Goal: Task Accomplishment & Management: Use online tool/utility

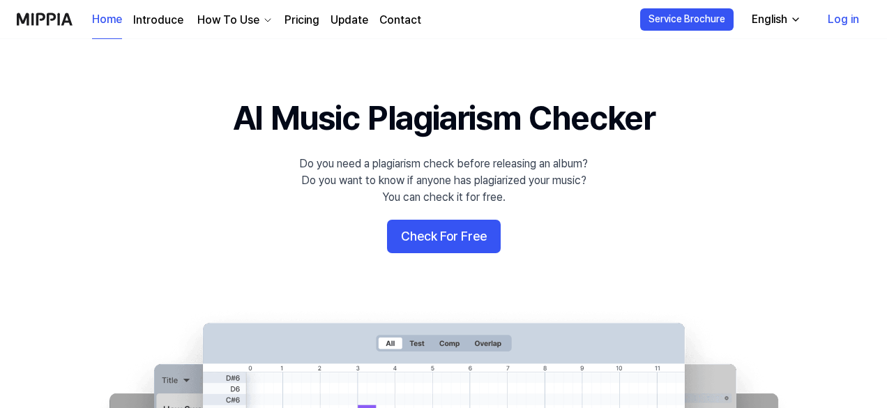
click at [245, 28] on div "How To Use" at bounding box center [228, 20] width 68 height 17
click at [245, 29] on div "Home Introduce How To Use Pricing Update Contact" at bounding box center [256, 19] width 329 height 38
click at [259, 8] on div "Home Introduce How To Use Pricing Update Contact" at bounding box center [256, 19] width 329 height 38
click at [257, 18] on div "How To Use" at bounding box center [228, 20] width 68 height 17
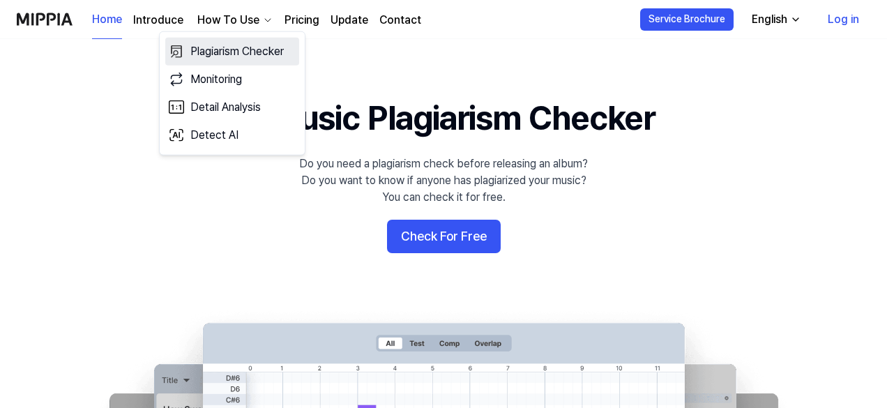
click at [247, 52] on link "Plagiarism Checker" at bounding box center [232, 52] width 134 height 28
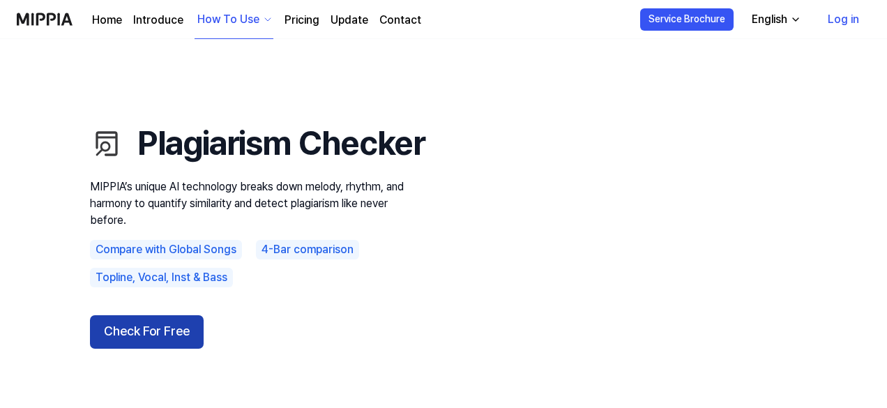
click at [171, 349] on button "Check For Free" at bounding box center [147, 331] width 114 height 33
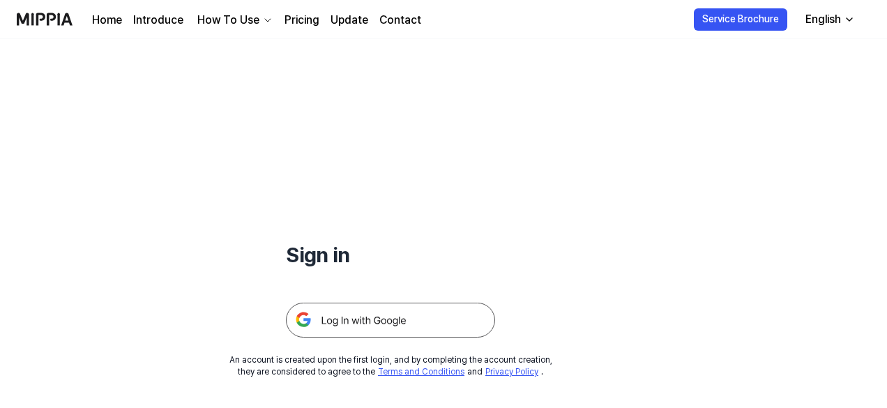
click at [361, 314] on img at bounding box center [390, 320] width 209 height 35
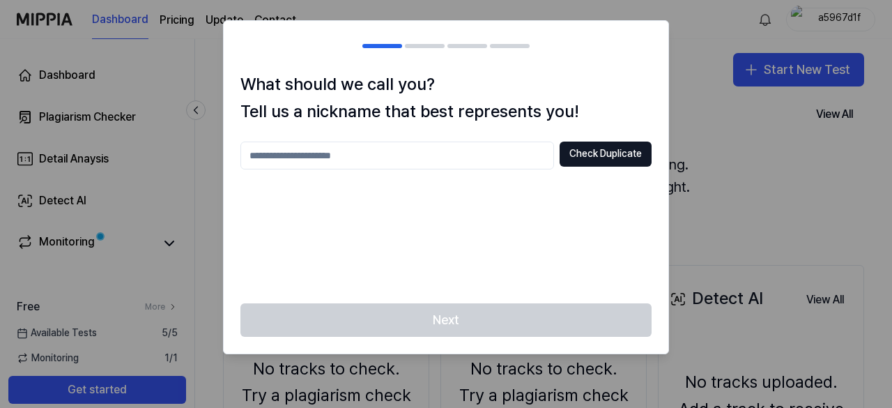
click at [475, 161] on input "text" at bounding box center [397, 155] width 314 height 28
click at [623, 152] on button "Check Duplicate" at bounding box center [606, 153] width 92 height 25
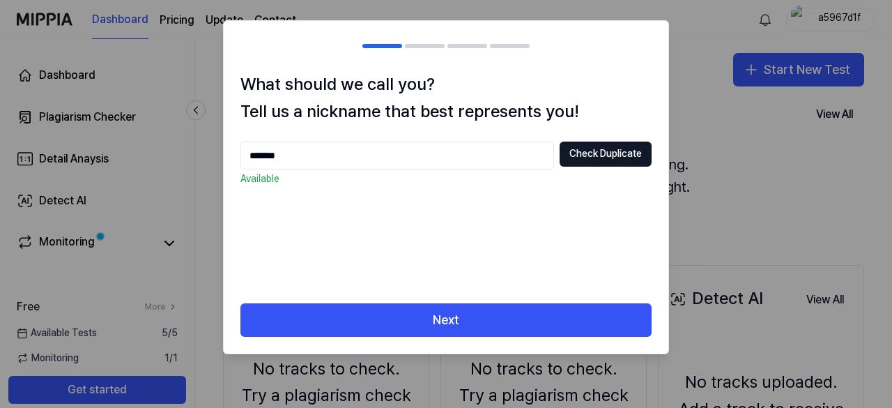
click at [519, 160] on input "*******" at bounding box center [397, 155] width 314 height 28
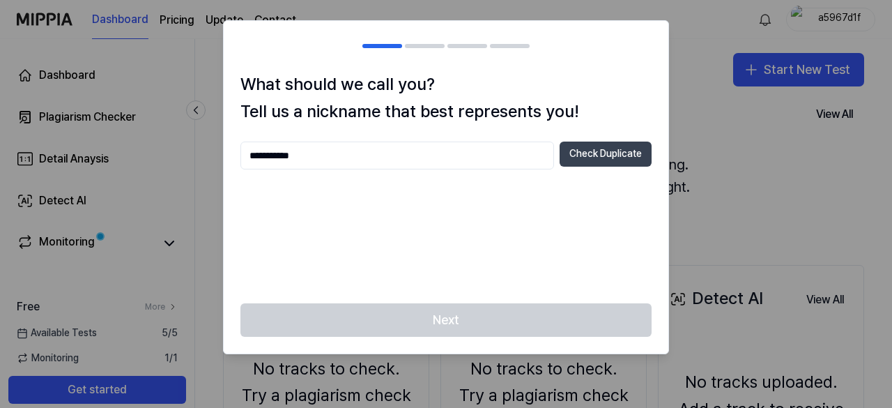
type input "**********"
click at [578, 163] on button "Check Duplicate" at bounding box center [606, 153] width 92 height 25
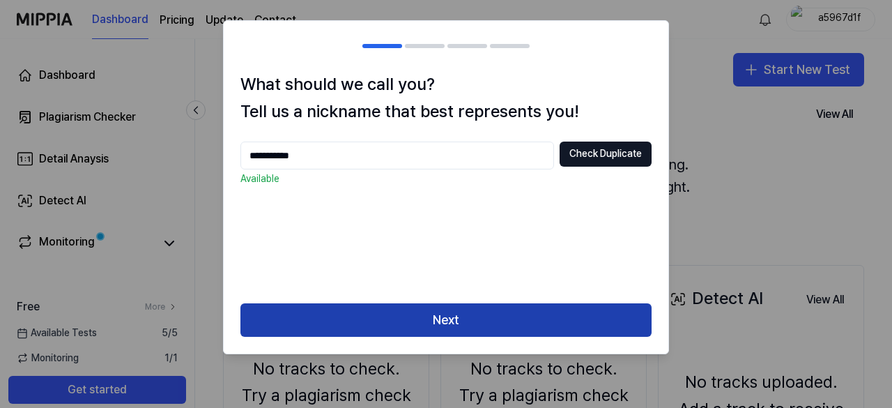
click at [465, 307] on button "Next" at bounding box center [445, 319] width 411 height 33
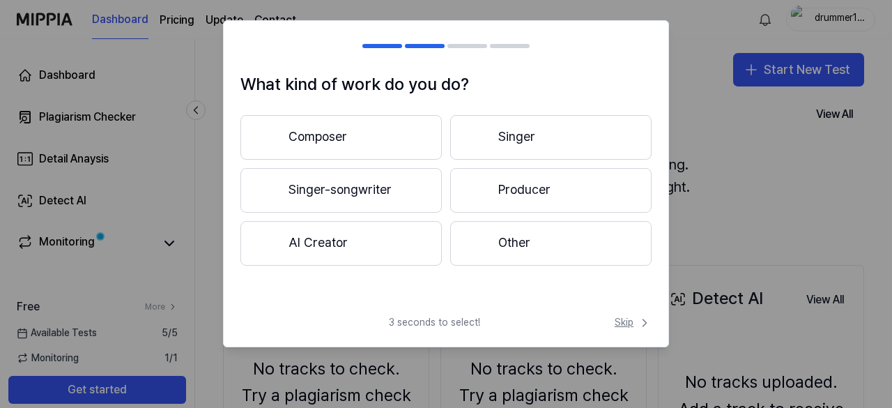
click at [631, 327] on span "Skip" at bounding box center [633, 323] width 37 height 14
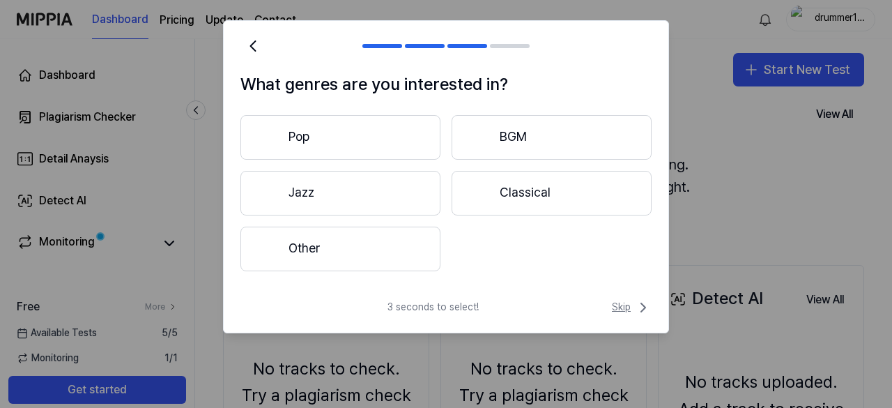
click at [627, 303] on span "Skip" at bounding box center [632, 307] width 40 height 17
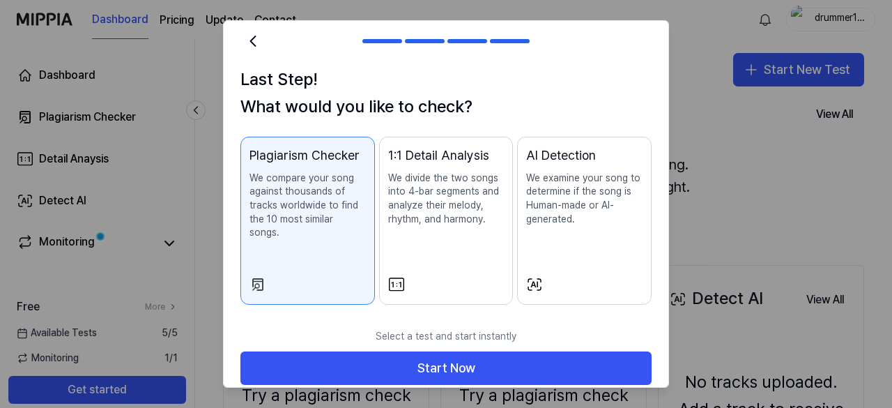
scroll to position [5, 0]
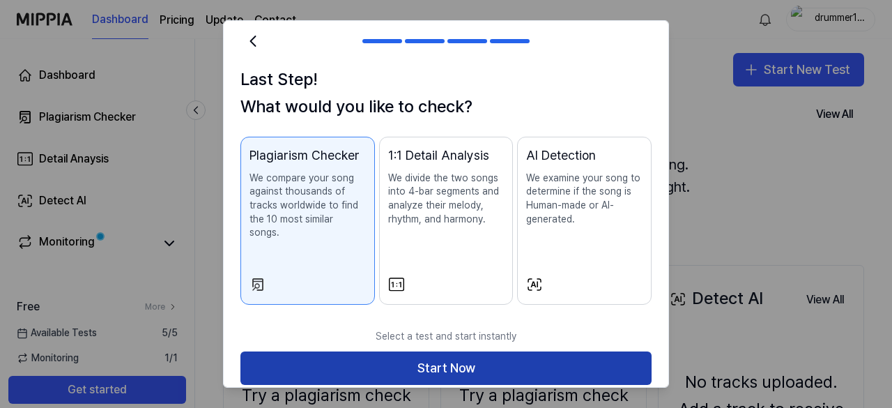
click at [502, 360] on button "Start Now" at bounding box center [445, 367] width 411 height 33
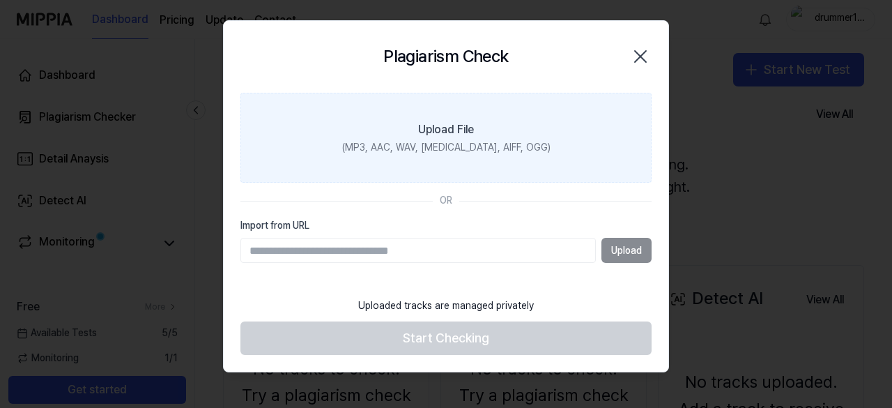
click at [454, 126] on div "Upload File" at bounding box center [446, 129] width 56 height 17
click at [0, 0] on input "Upload File (MP3, AAC, WAV, [MEDICAL_DATA], AIFF, OGG)" at bounding box center [0, 0] width 0 height 0
click at [445, 122] on div "Upload File" at bounding box center [446, 129] width 56 height 17
click at [0, 0] on input "Upload File (MP3, AAC, WAV, [MEDICAL_DATA], AIFF, OGG)" at bounding box center [0, 0] width 0 height 0
click at [463, 146] on div "(MP3, AAC, WAV, [MEDICAL_DATA], AIFF, OGG)" at bounding box center [446, 148] width 208 height 14
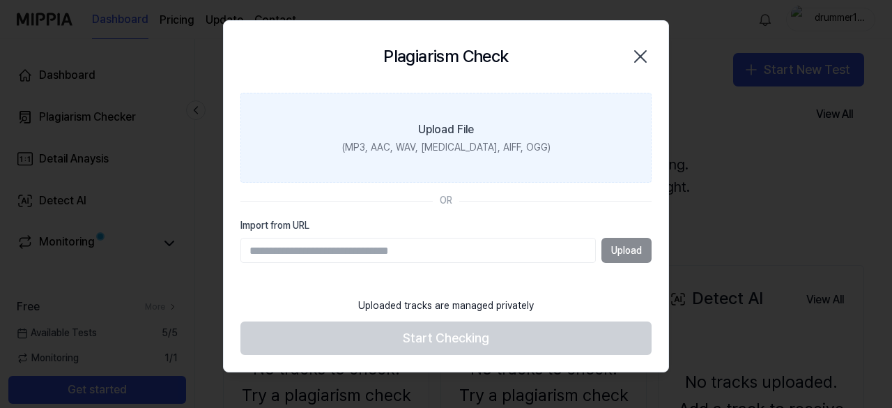
click at [0, 0] on input "Upload File (MP3, AAC, WAV, [MEDICAL_DATA], AIFF, OGG)" at bounding box center [0, 0] width 0 height 0
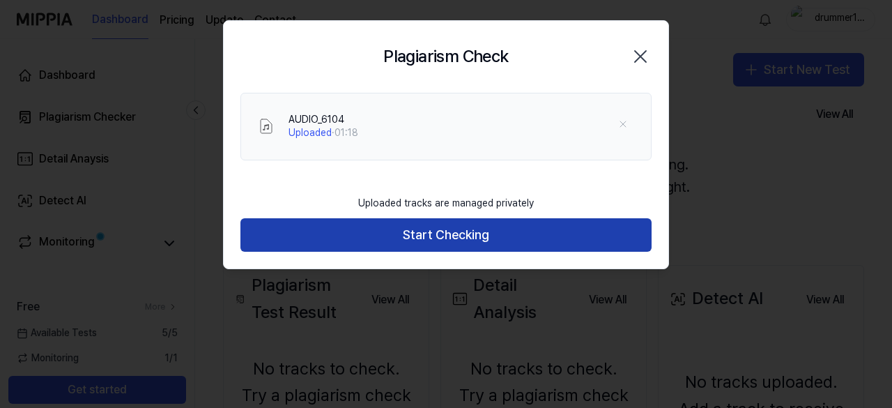
click at [454, 242] on button "Start Checking" at bounding box center [445, 234] width 411 height 33
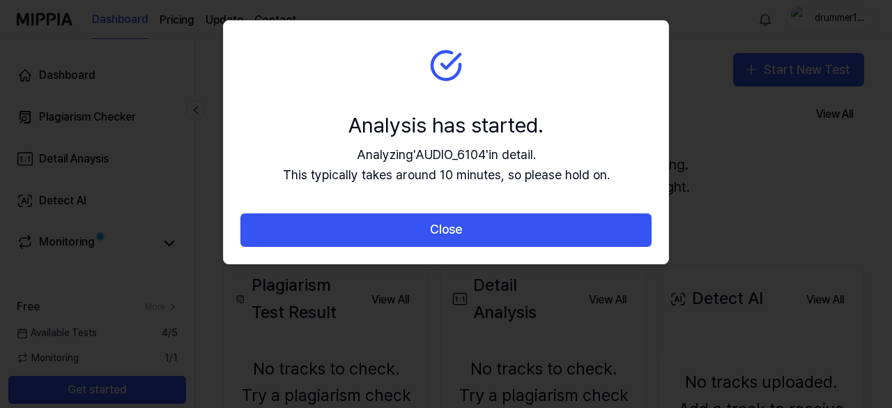
click at [454, 242] on button "Close" at bounding box center [445, 229] width 411 height 33
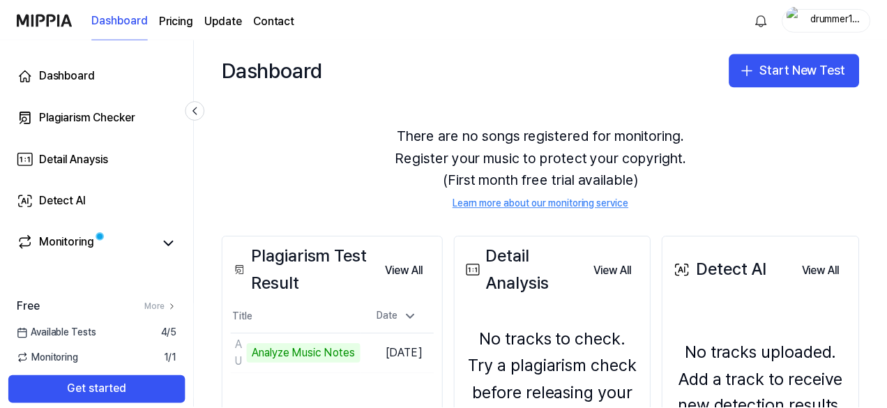
scroll to position [30, 0]
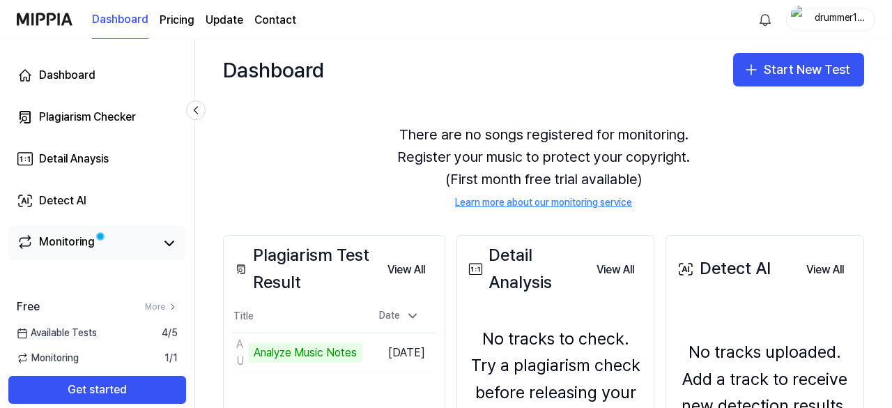
click at [146, 250] on link "Monitoring" at bounding box center [86, 244] width 139 height 20
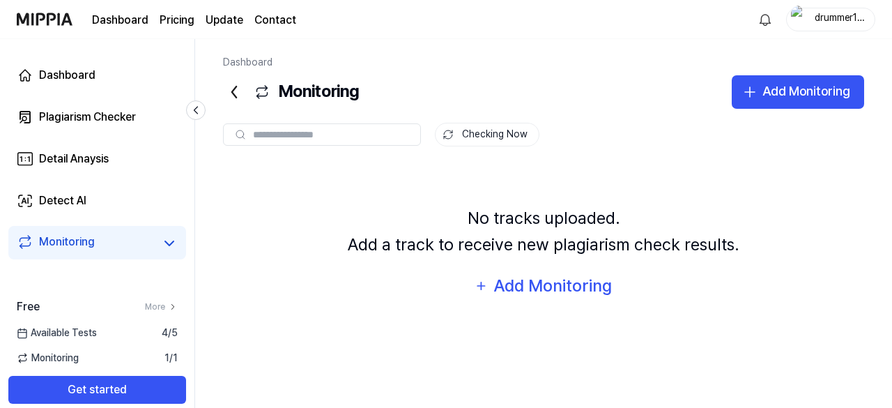
click at [158, 250] on div "Monitoring" at bounding box center [97, 244] width 161 height 20
click at [171, 245] on icon at bounding box center [169, 243] width 17 height 17
click at [171, 240] on icon at bounding box center [169, 243] width 17 height 17
click at [145, 109] on link "Plagiarism Checker" at bounding box center [97, 116] width 178 height 33
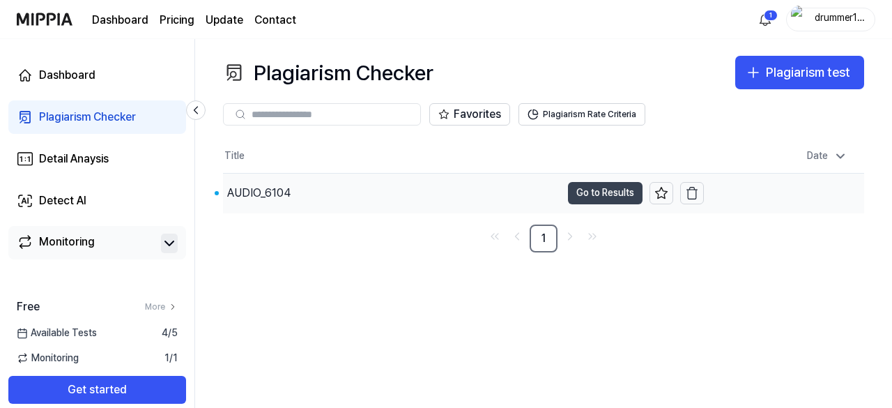
click at [599, 189] on button "Go to Results" at bounding box center [605, 193] width 75 height 22
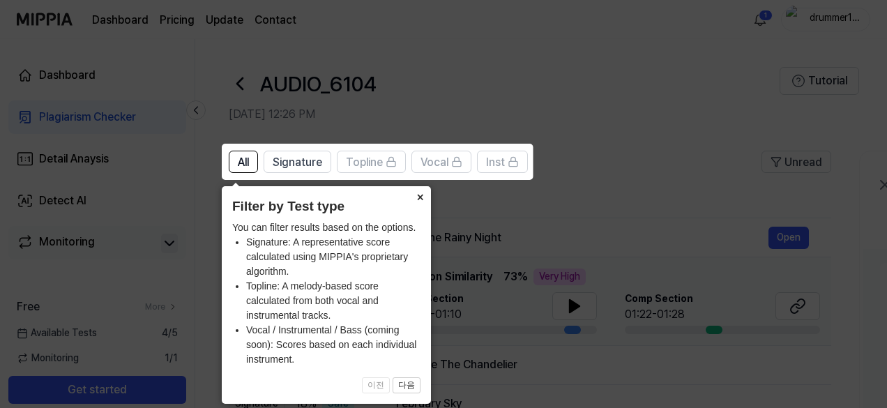
click at [422, 197] on button "×" at bounding box center [419, 196] width 22 height 20
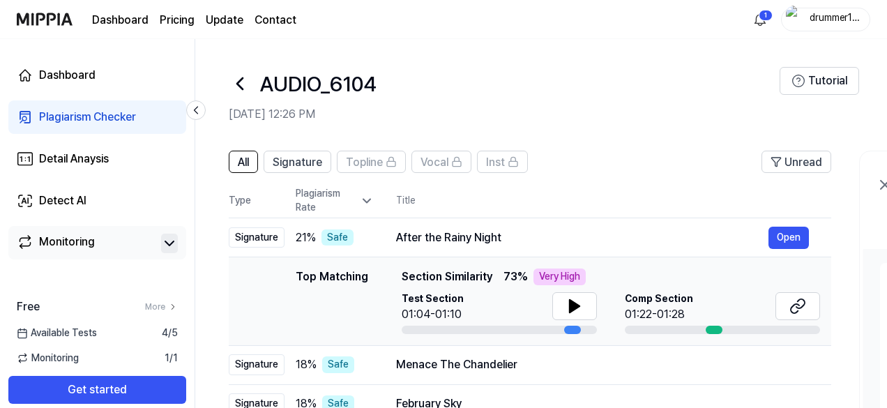
scroll to position [16, 0]
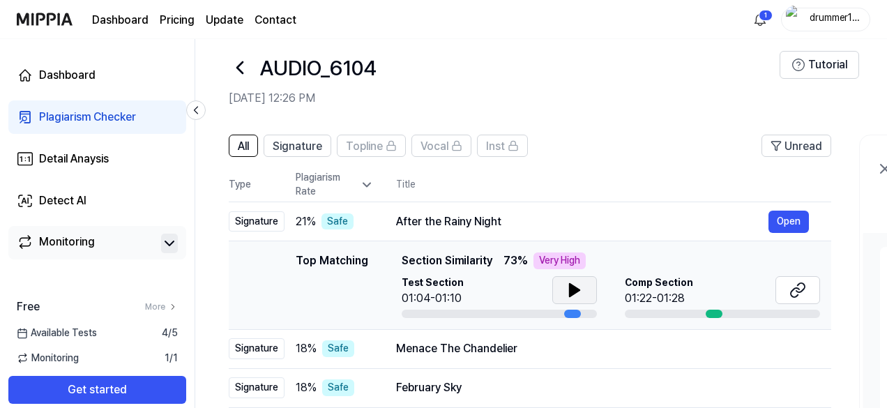
click at [574, 288] on icon at bounding box center [574, 290] width 10 height 13
click at [574, 288] on icon at bounding box center [574, 290] width 17 height 17
click at [714, 314] on div at bounding box center [713, 313] width 17 height 8
click at [795, 288] on icon at bounding box center [794, 292] width 8 height 9
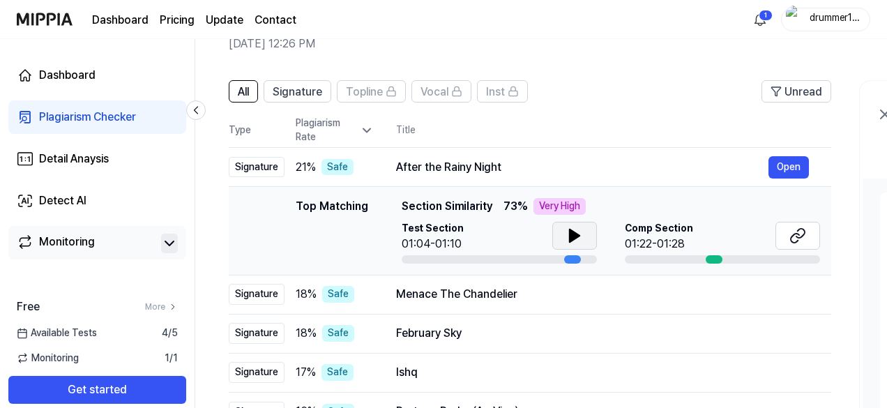
scroll to position [69, 0]
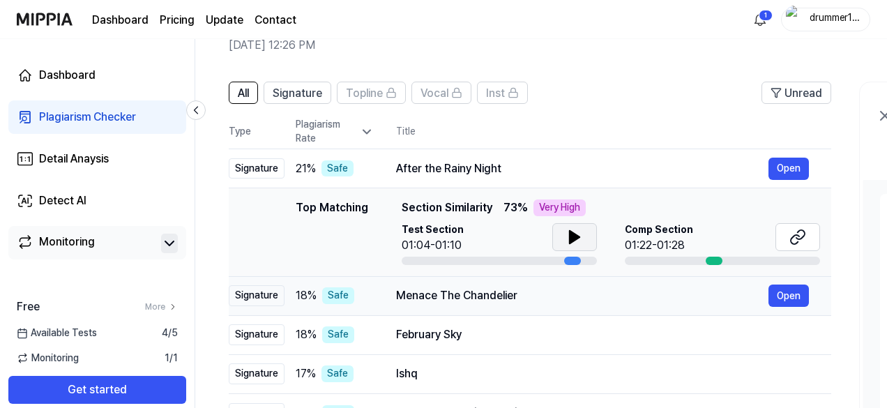
click at [467, 302] on div "Menace The Chandelier" at bounding box center [582, 295] width 372 height 17
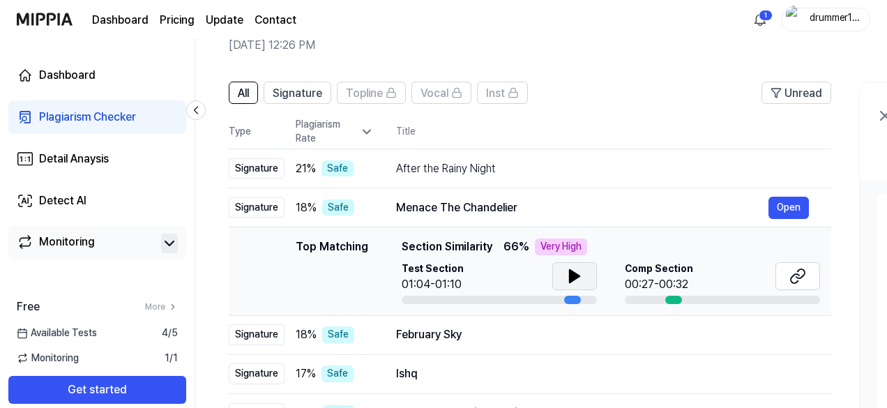
click at [573, 268] on icon at bounding box center [574, 276] width 17 height 17
click at [793, 278] on icon at bounding box center [797, 276] width 17 height 17
click at [384, 207] on td "Menace The Chandelier Open" at bounding box center [602, 207] width 457 height 39
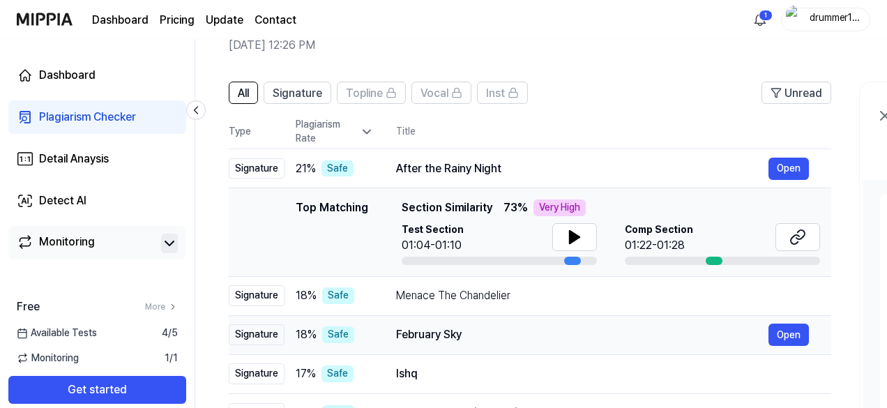
click at [385, 331] on td "February Sky Open" at bounding box center [602, 334] width 457 height 39
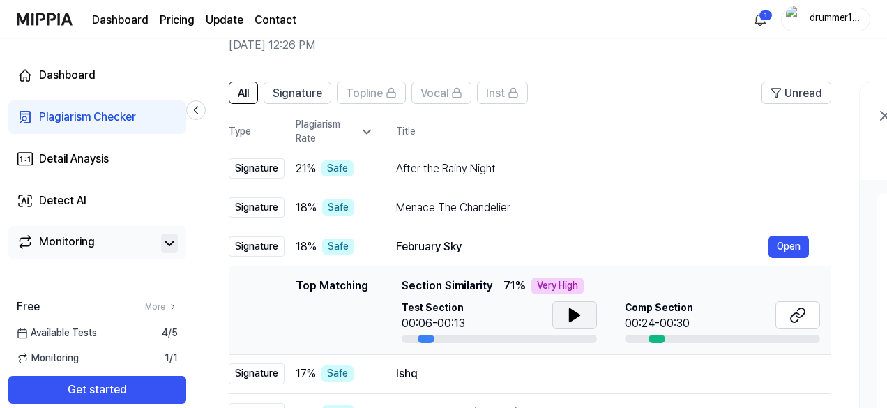
click at [569, 316] on icon at bounding box center [574, 315] width 10 height 13
click at [570, 316] on icon at bounding box center [571, 314] width 3 height 11
click at [811, 305] on button at bounding box center [797, 315] width 45 height 28
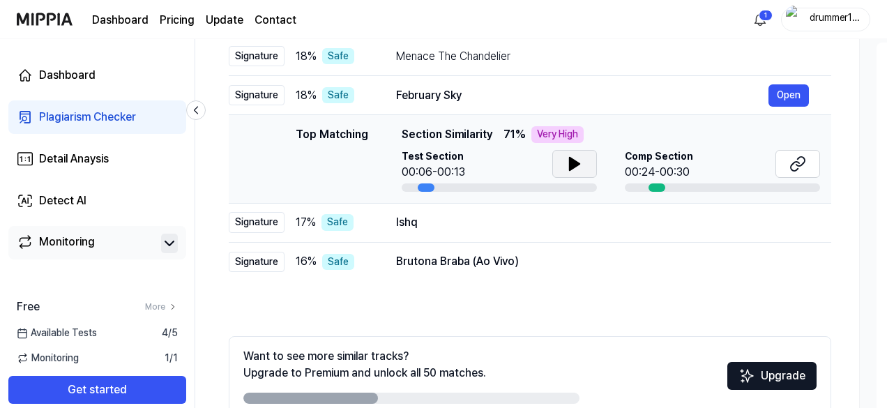
scroll to position [221, 0]
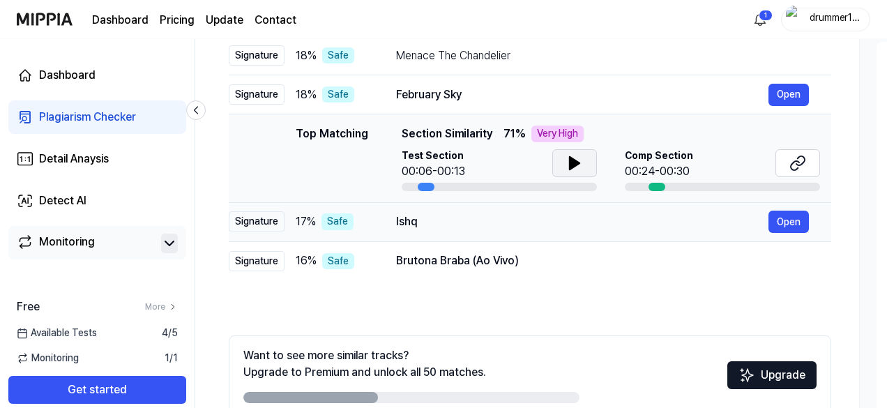
click at [441, 233] on td "Ishq Open" at bounding box center [602, 221] width 457 height 39
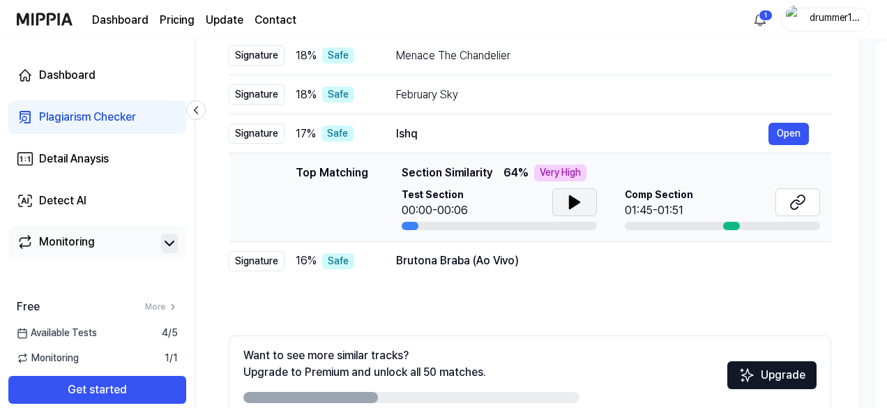
click at [563, 205] on button at bounding box center [574, 202] width 45 height 28
click at [566, 206] on icon at bounding box center [574, 202] width 17 height 17
click at [803, 203] on icon at bounding box center [797, 202] width 17 height 17
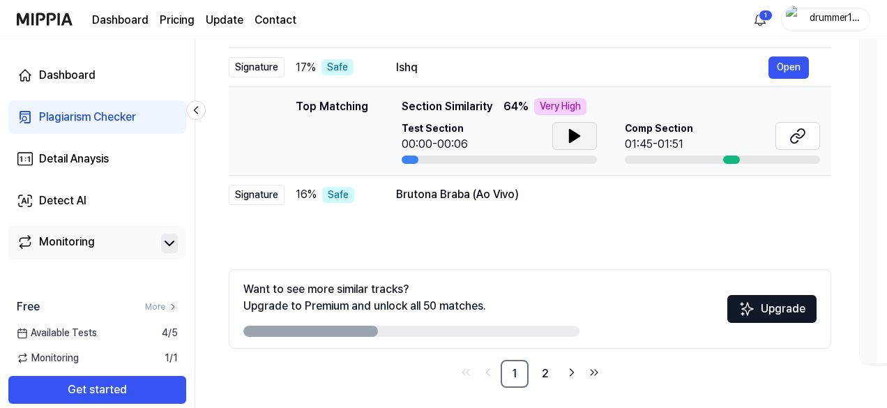
scroll to position [278, 0]
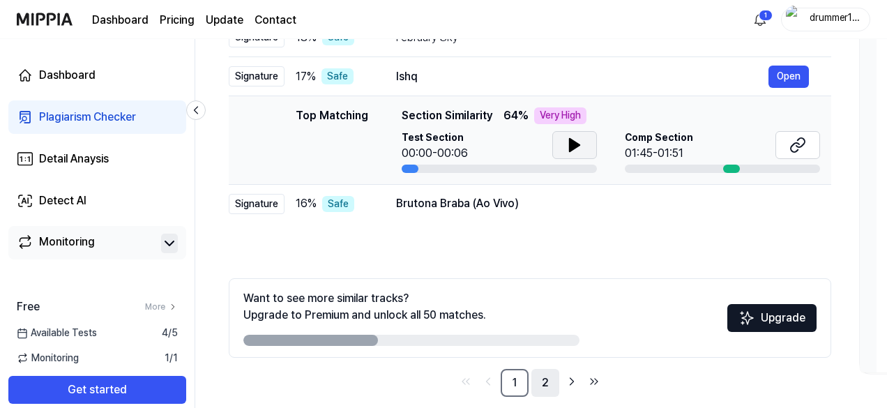
click at [546, 384] on link "2" at bounding box center [545, 383] width 28 height 28
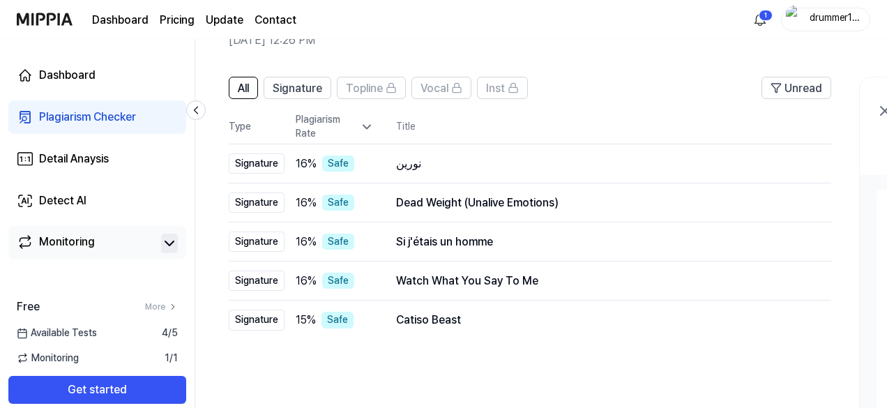
scroll to position [75, 0]
click at [493, 280] on div "Watch What You Say To Me" at bounding box center [582, 280] width 372 height 17
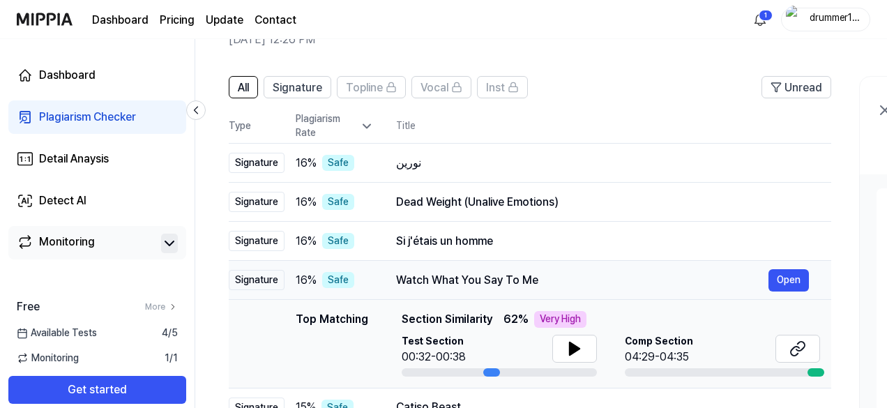
click at [493, 278] on div "Watch What You Say To Me" at bounding box center [582, 280] width 372 height 17
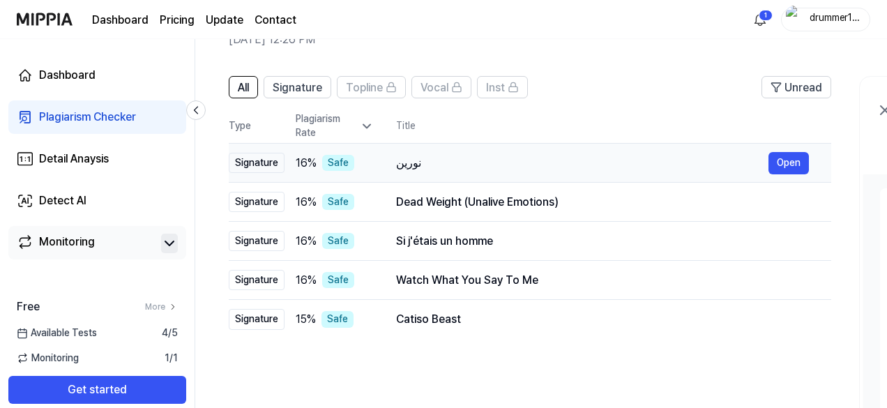
click at [536, 159] on div "نورين" at bounding box center [582, 163] width 372 height 17
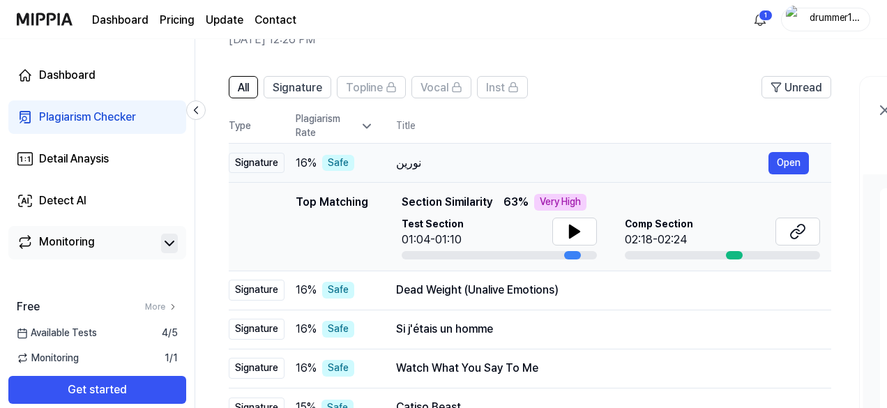
click at [535, 160] on div "نورين" at bounding box center [582, 163] width 372 height 17
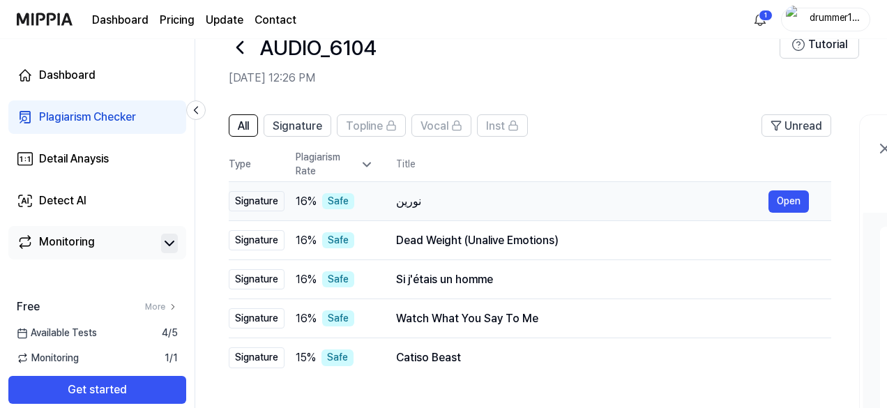
scroll to position [0, 0]
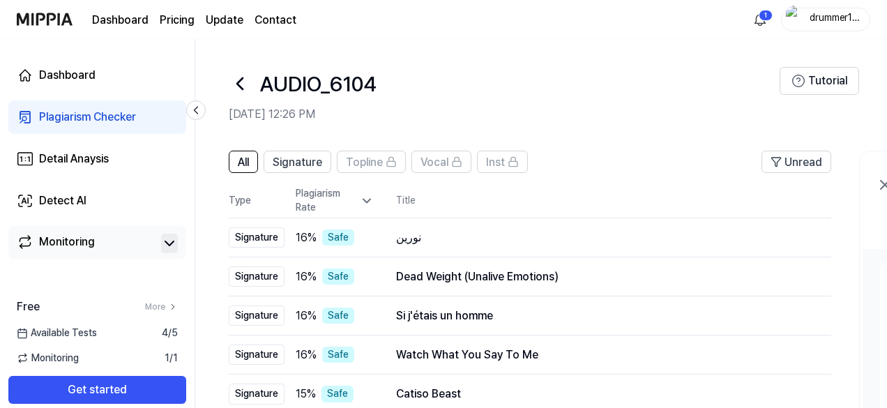
click at [253, 86] on div "AUDIO_6104" at bounding box center [504, 83] width 551 height 33
click at [247, 84] on icon at bounding box center [240, 83] width 22 height 22
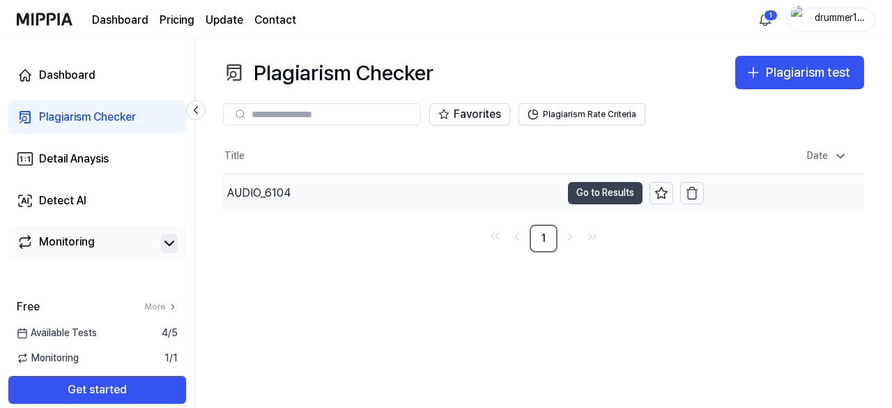
click at [598, 187] on button "Go to Results" at bounding box center [605, 193] width 75 height 22
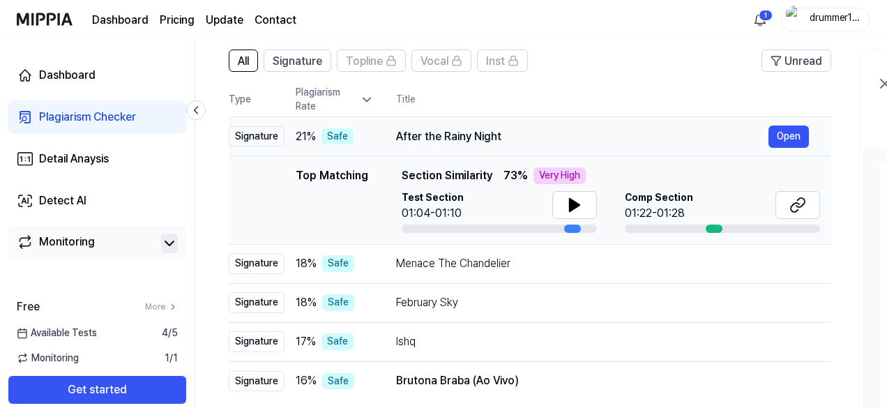
scroll to position [102, 0]
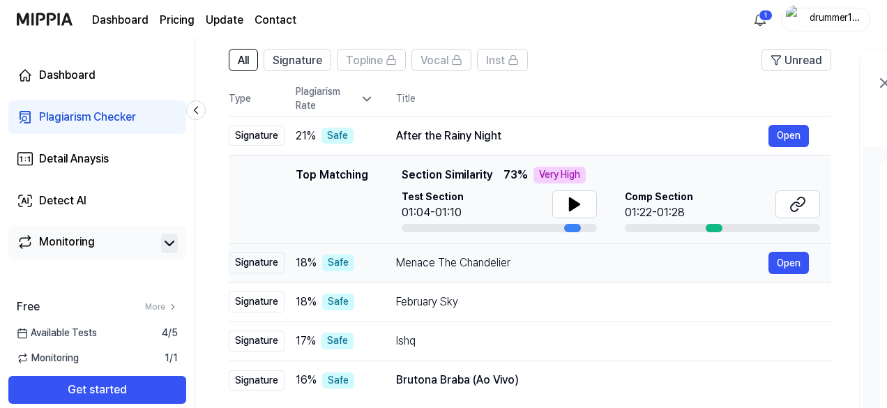
click at [434, 273] on div "Menace The Chandelier Open" at bounding box center [602, 263] width 413 height 22
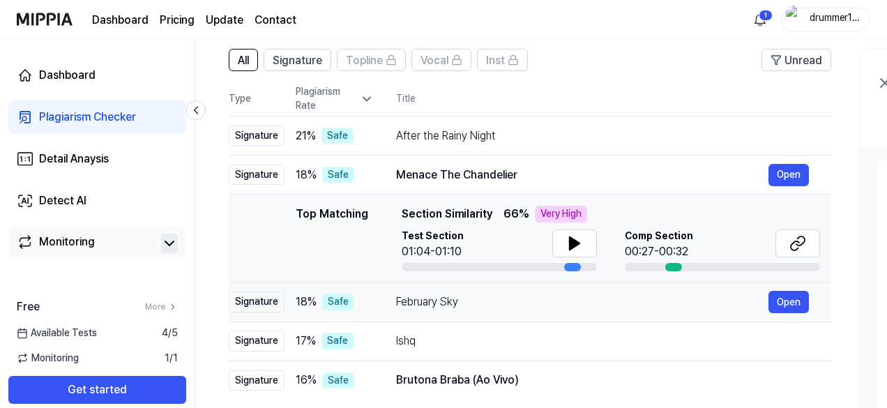
click at [453, 307] on div "February Sky" at bounding box center [582, 301] width 372 height 17
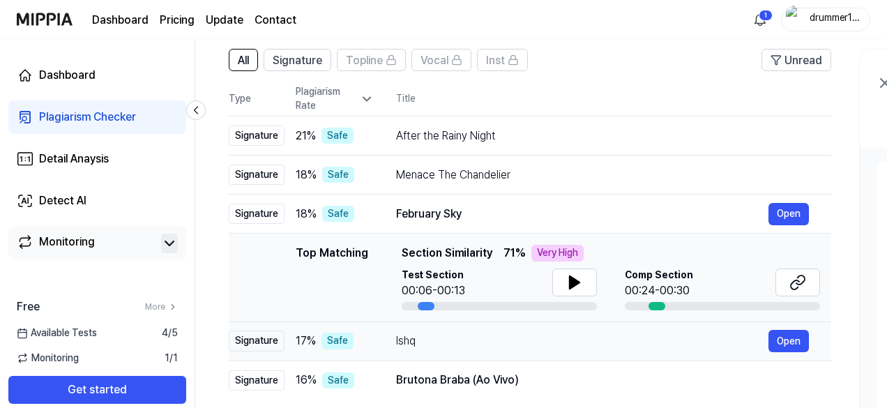
click at [445, 352] on td "Ishq Open" at bounding box center [602, 340] width 457 height 39
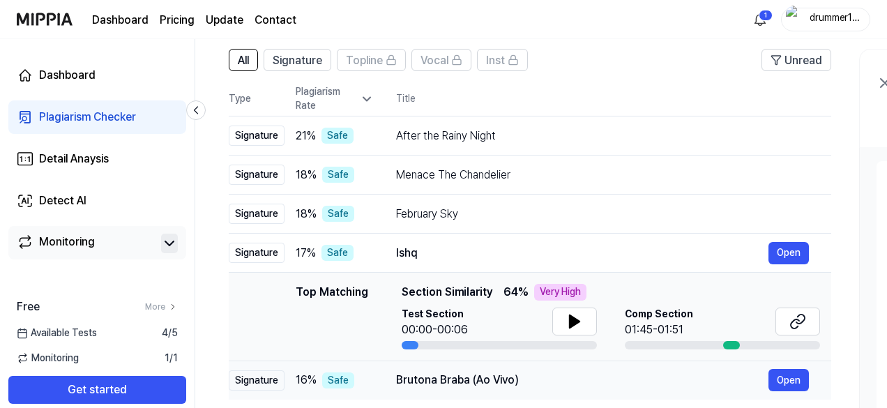
click at [446, 385] on div "Brutona Braba (Ao Vivo)" at bounding box center [582, 380] width 372 height 17
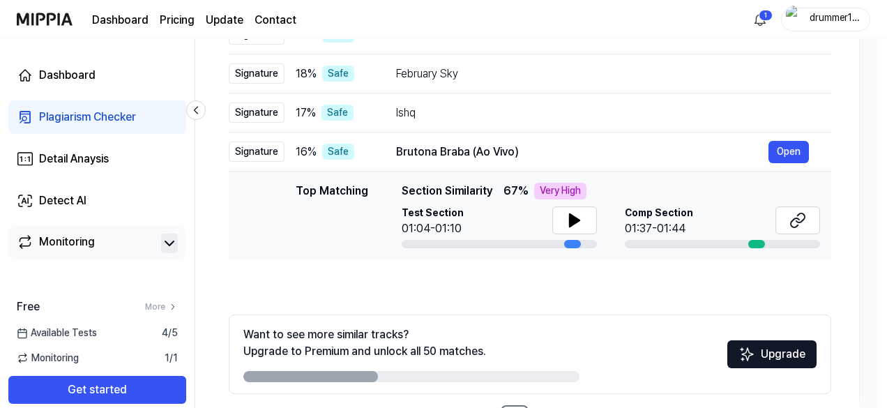
scroll to position [294, 0]
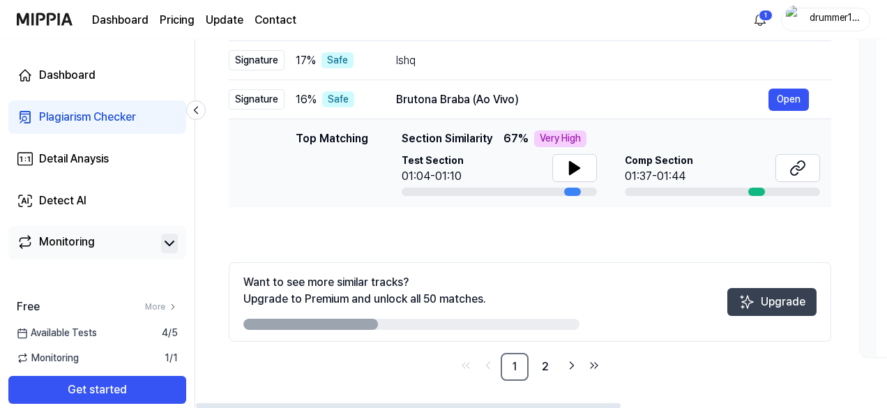
click at [760, 303] on button "Upgrade" at bounding box center [771, 302] width 89 height 28
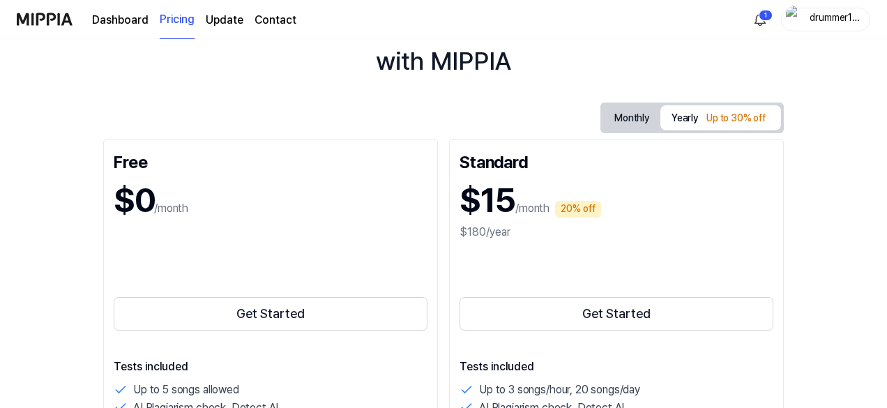
scroll to position [89, 0]
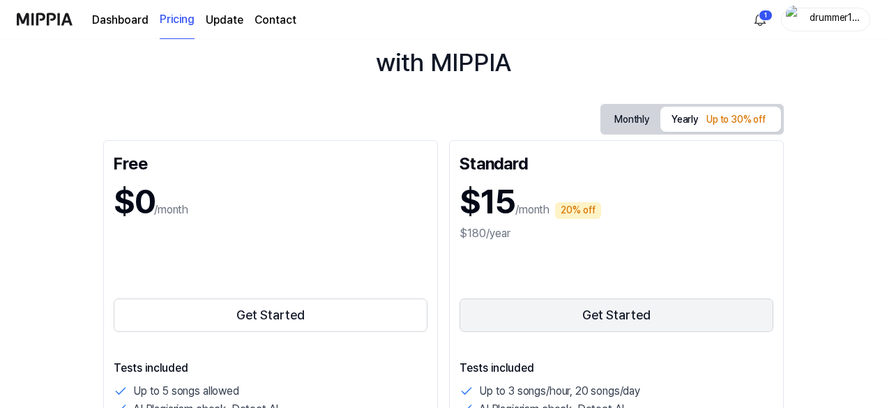
click at [652, 312] on button "Get Started" at bounding box center [616, 314] width 314 height 33
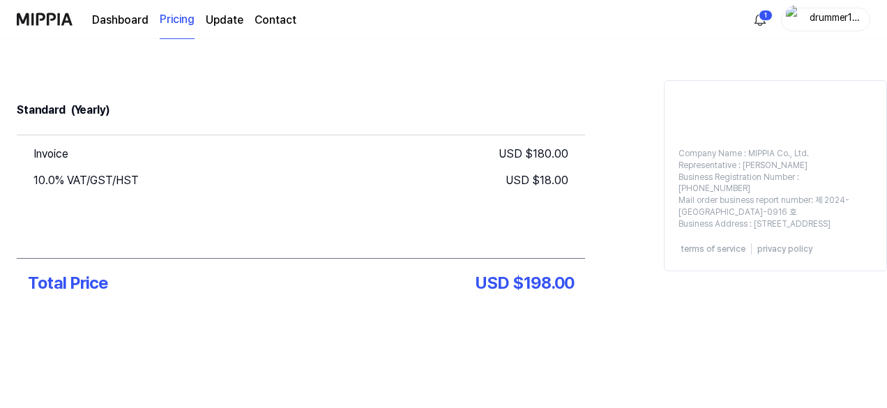
scroll to position [0, 0]
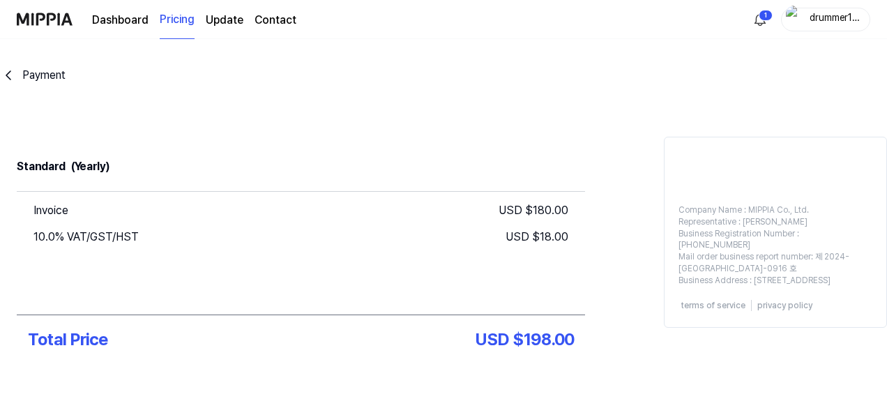
click at [15, 70] on icon "go back" at bounding box center [8, 75] width 17 height 17
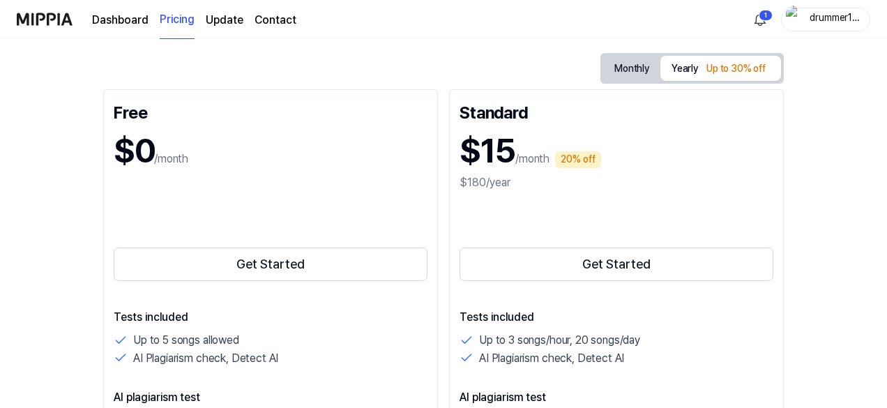
scroll to position [140, 0]
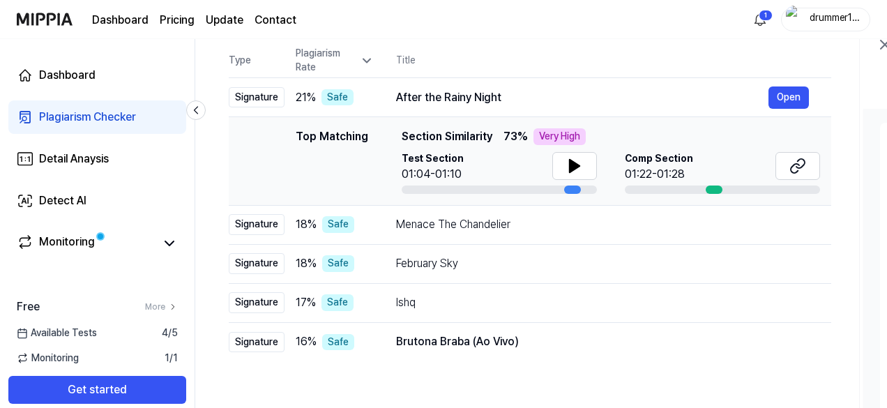
scroll to position [294, 0]
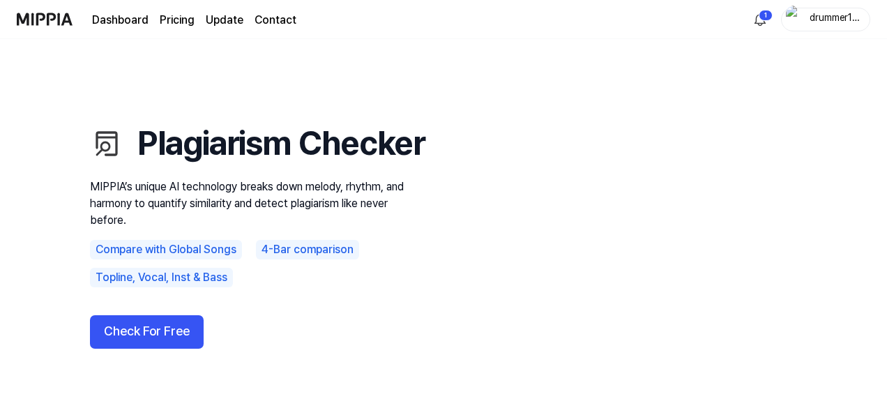
click at [243, 120] on h1 "Plagiarism Checker" at bounding box center [257, 143] width 335 height 47
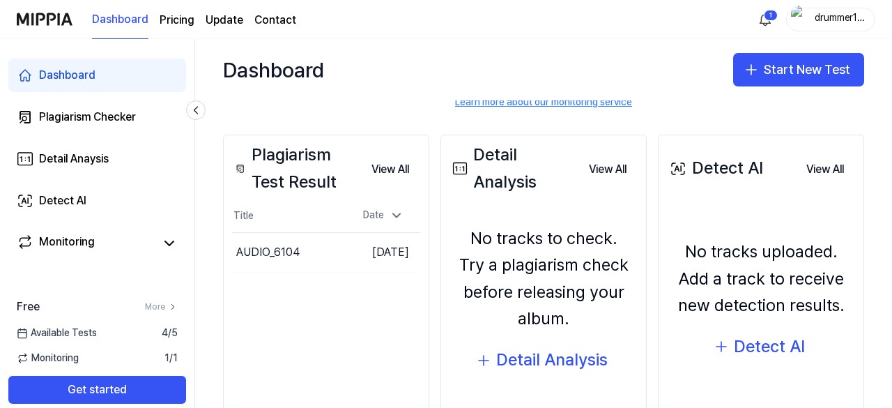
scroll to position [131, 0]
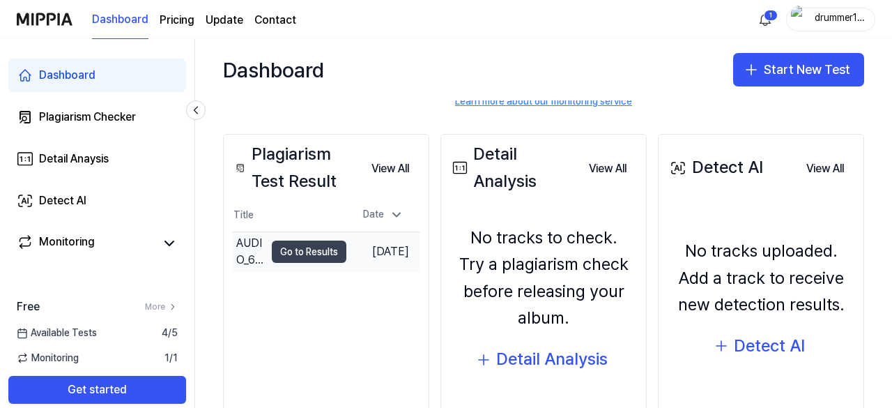
click at [319, 256] on button "Go to Results" at bounding box center [309, 251] width 75 height 22
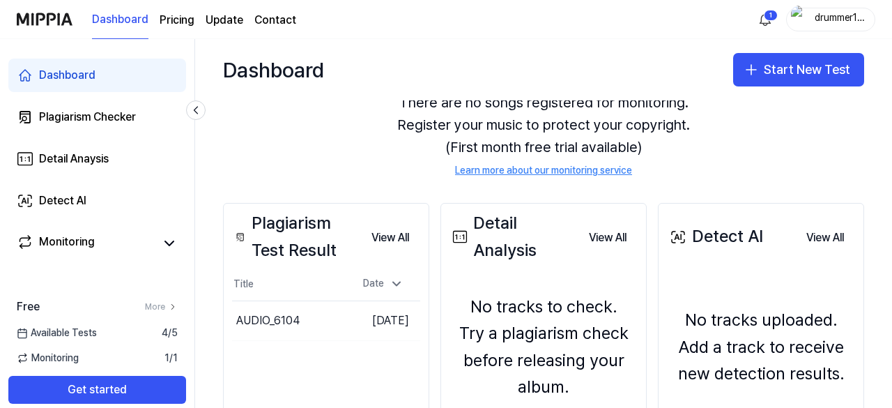
scroll to position [150, 0]
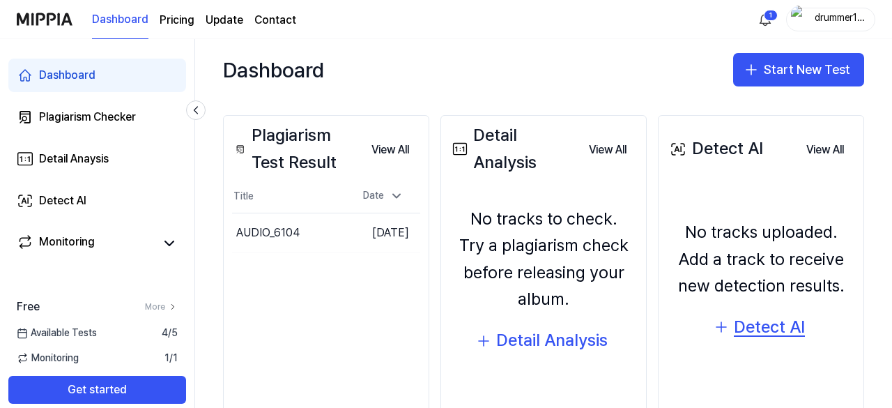
click at [788, 334] on div "Detect AI" at bounding box center [769, 327] width 71 height 26
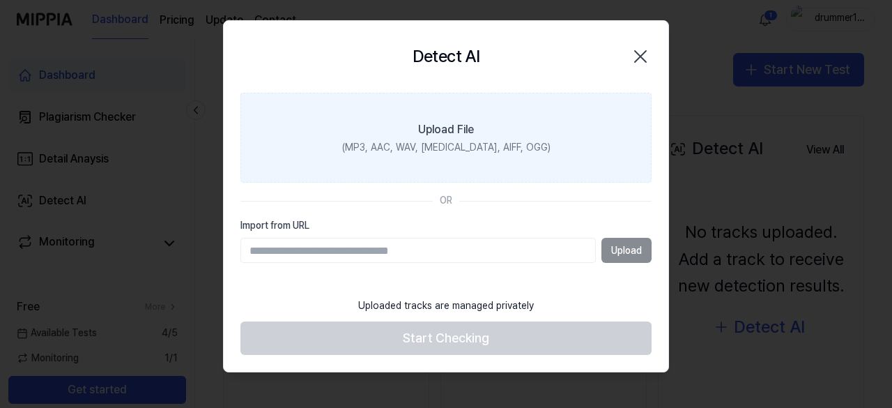
click at [454, 154] on label "Upload File (MP3, AAC, WAV, [MEDICAL_DATA], AIFF, OGG)" at bounding box center [445, 138] width 411 height 91
click at [0, 0] on input "Upload File (MP3, AAC, WAV, [MEDICAL_DATA], AIFF, OGG)" at bounding box center [0, 0] width 0 height 0
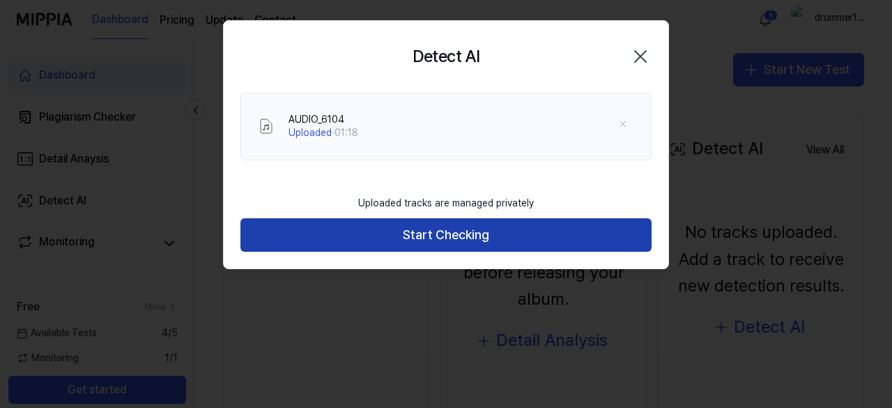
click at [523, 231] on button "Start Checking" at bounding box center [445, 234] width 411 height 33
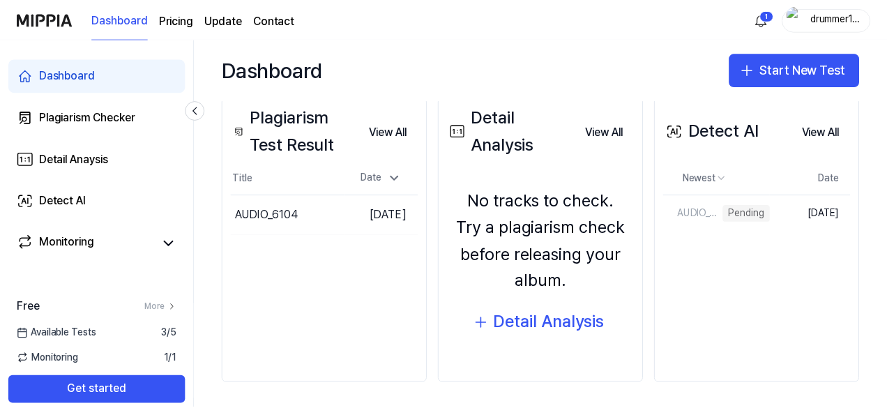
scroll to position [170, 0]
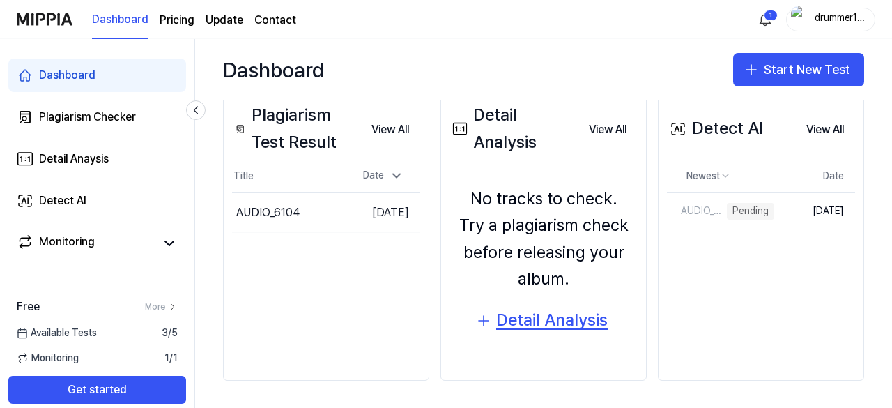
click at [532, 320] on div "Detail Analysis" at bounding box center [552, 320] width 112 height 26
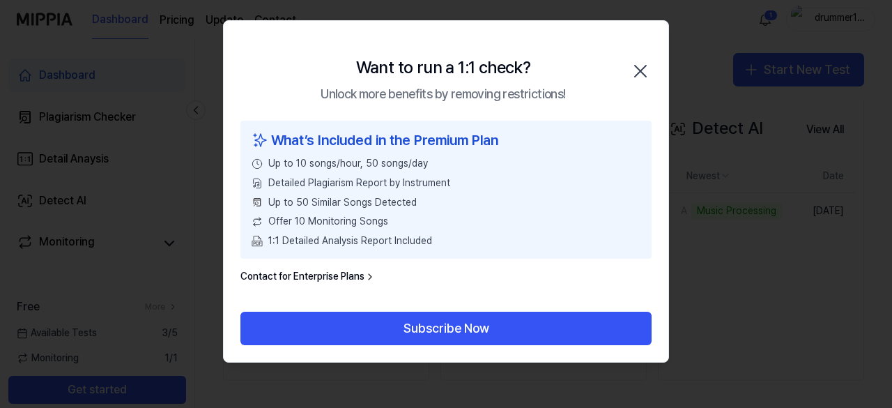
click at [634, 66] on icon "button" at bounding box center [640, 71] width 22 height 22
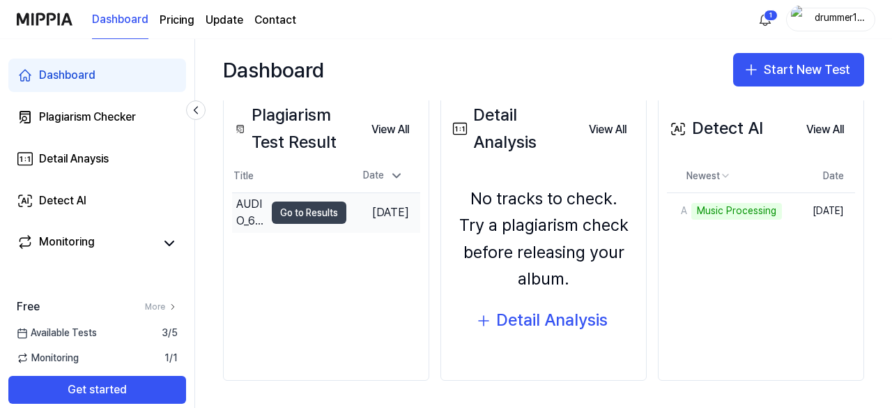
click at [304, 217] on button "Go to Results" at bounding box center [309, 212] width 75 height 22
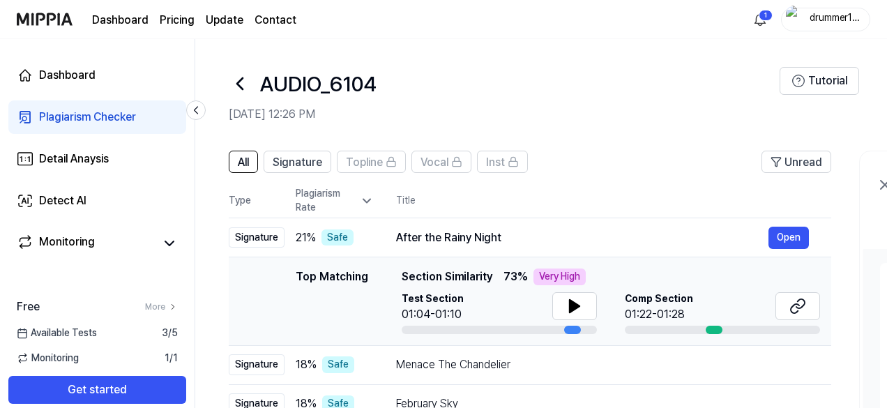
scroll to position [7, 0]
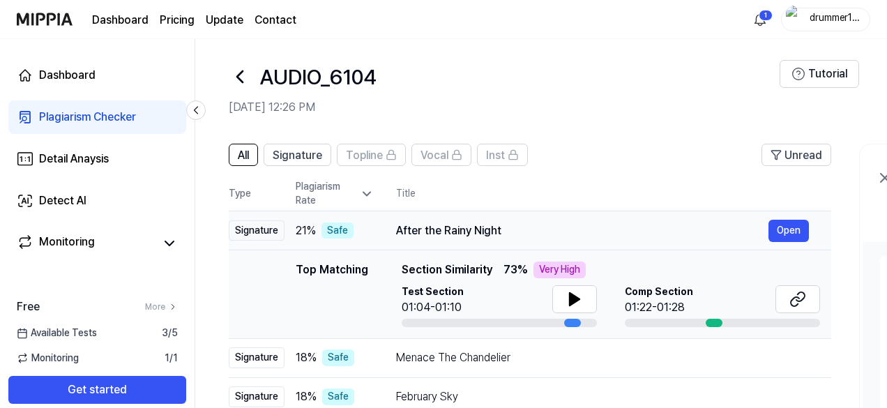
drag, startPoint x: 367, startPoint y: 162, endPoint x: 539, endPoint y: 216, distance: 181.2
click at [539, 216] on div "All Signature Topline Vocal Inst Unread All Signature Topline Vocal Inst Type P…" at bounding box center [530, 319] width 602 height 351
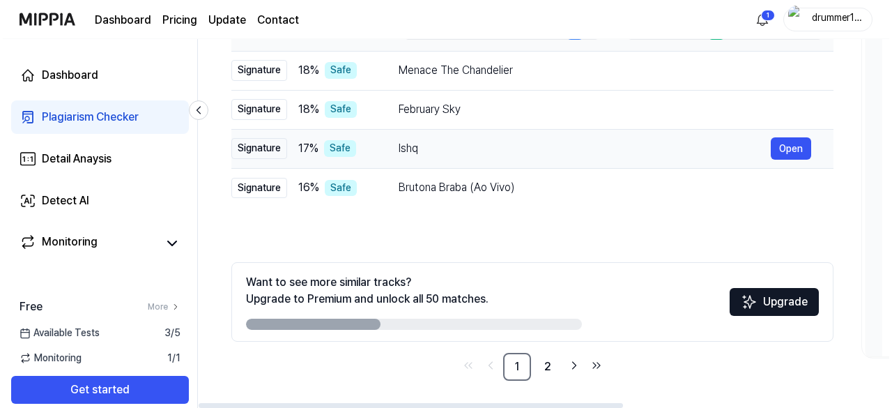
scroll to position [0, 0]
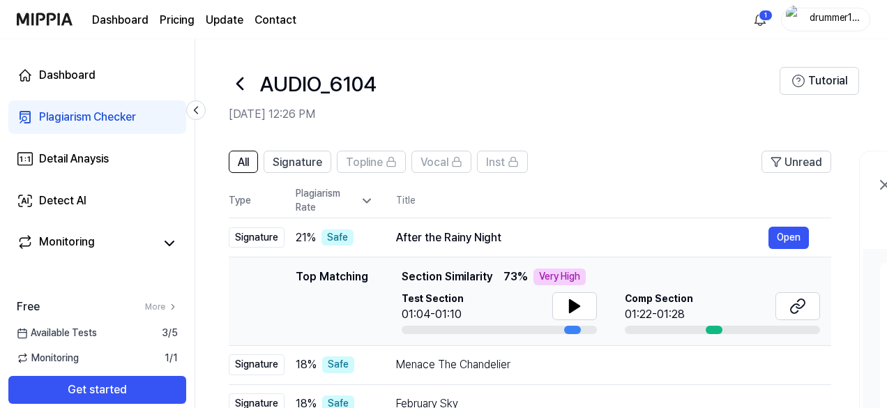
click at [246, 83] on icon at bounding box center [240, 83] width 22 height 22
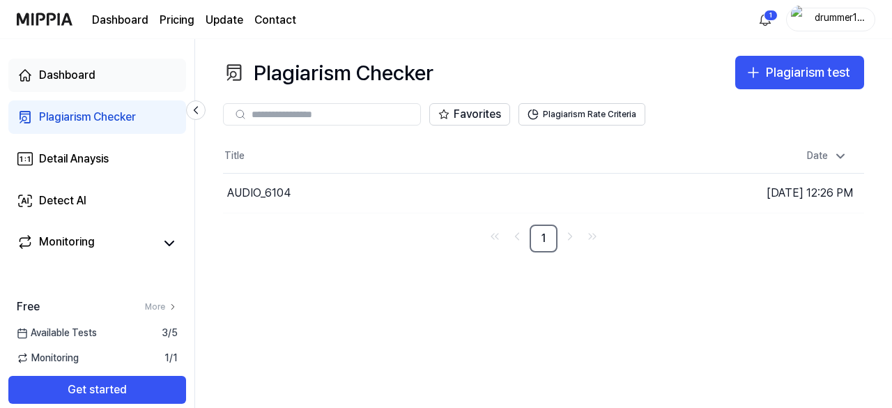
click at [137, 70] on link "Dashboard" at bounding box center [97, 75] width 178 height 33
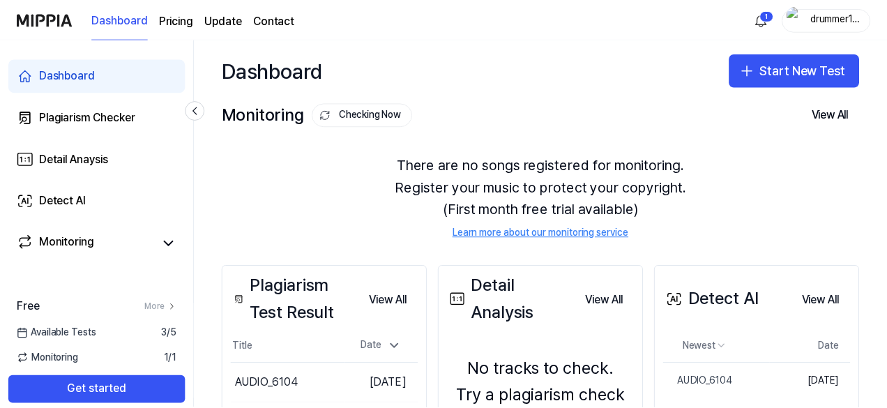
scroll to position [123, 0]
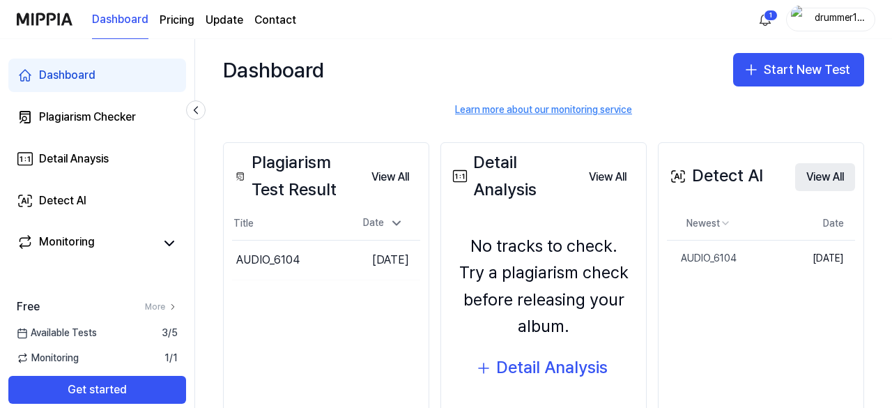
click at [816, 171] on button "View All" at bounding box center [825, 177] width 60 height 28
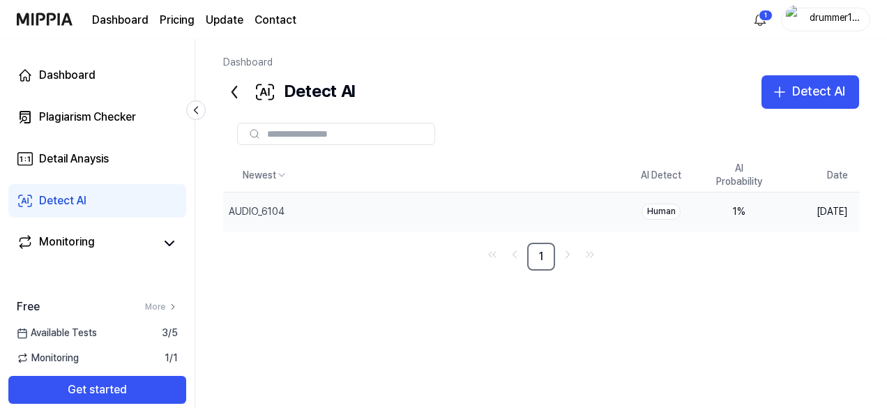
click at [721, 212] on div "1 %" at bounding box center [739, 212] width 56 height 14
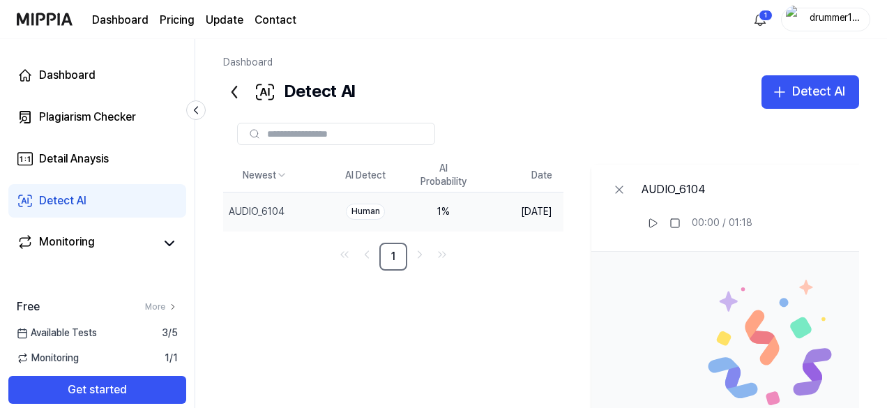
scroll to position [17, 0]
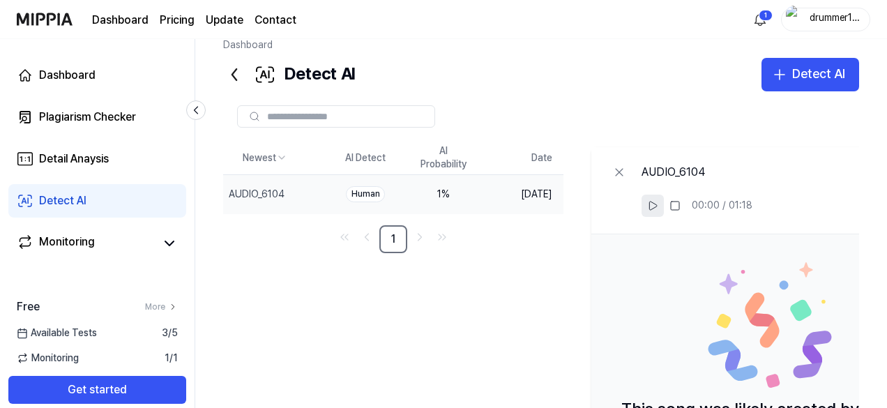
click at [664, 207] on button at bounding box center [652, 205] width 22 height 22
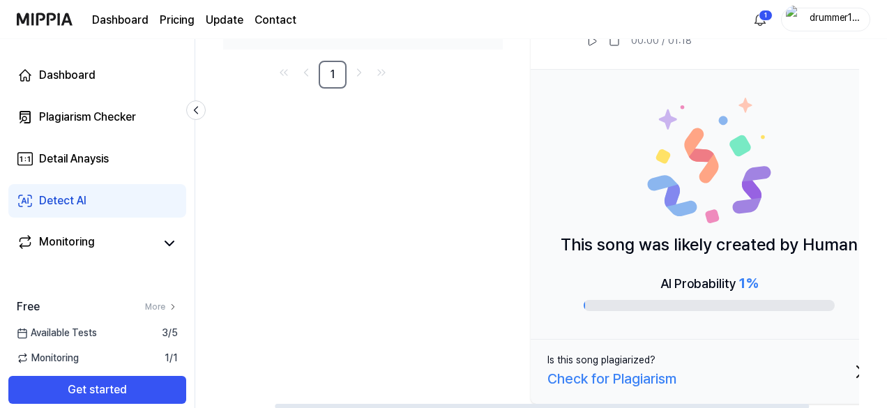
scroll to position [0, 60]
click at [677, 381] on div "Check for Plagiarism" at bounding box center [612, 378] width 129 height 22
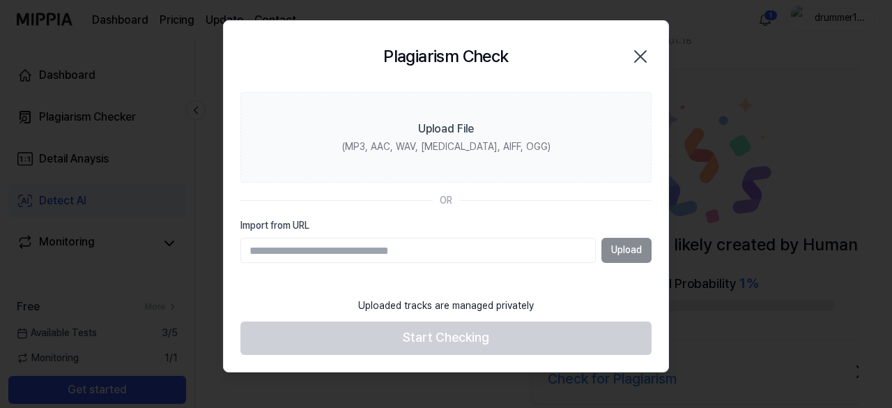
click at [634, 41] on div "Plagiarism Check Close" at bounding box center [445, 57] width 411 height 38
click at [640, 56] on icon "button" at bounding box center [640, 56] width 11 height 11
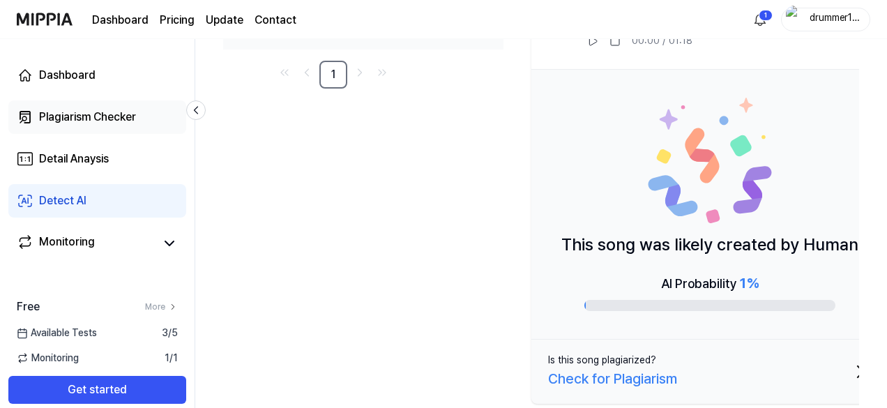
click at [77, 125] on link "Plagiarism Checker" at bounding box center [97, 116] width 178 height 33
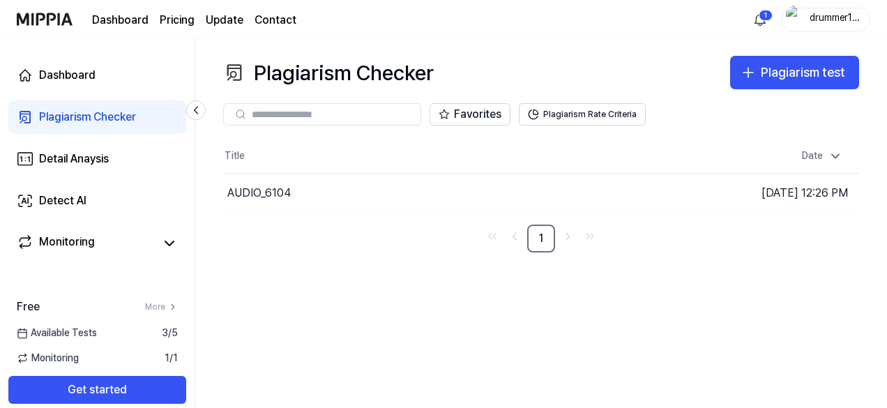
scroll to position [0, 0]
click at [79, 150] on link "Detail Anaysis" at bounding box center [97, 158] width 178 height 33
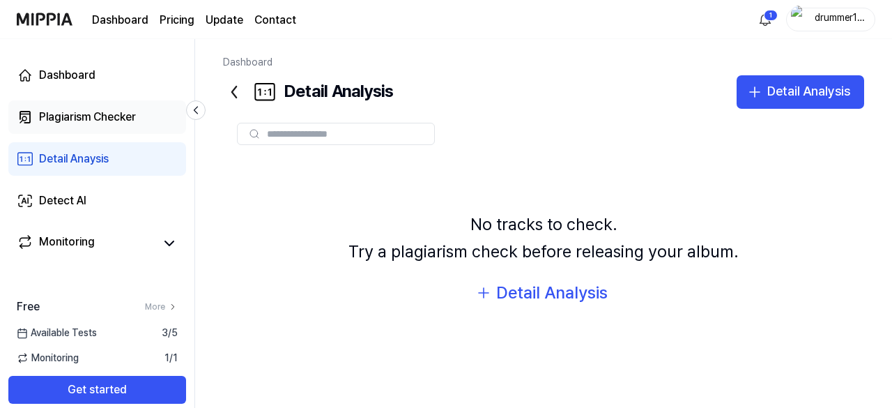
click at [111, 123] on div "Plagiarism Checker" at bounding box center [87, 117] width 97 height 17
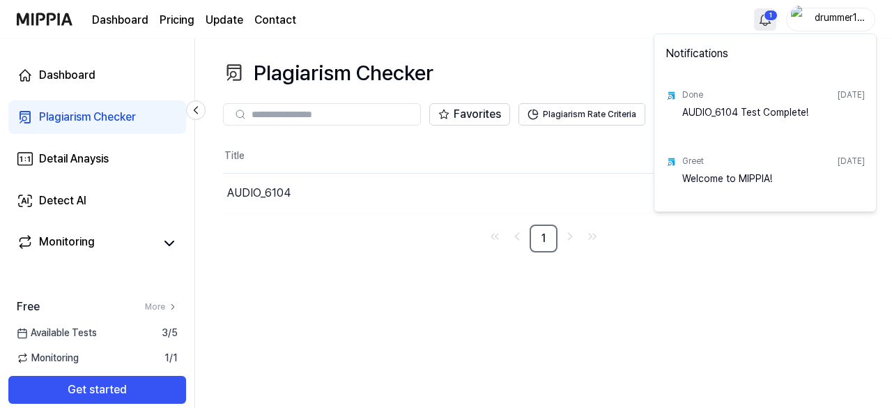
click at [765, 23] on html "Dashboard Pricing Update Contact 1 drummer1007 Dashboard Plagiarism Checker Det…" at bounding box center [446, 204] width 892 height 408
click at [105, 121] on html "Dashboard Pricing Update Contact drummer1007 Dashboard Plagiarism Checker Detai…" at bounding box center [446, 204] width 892 height 408
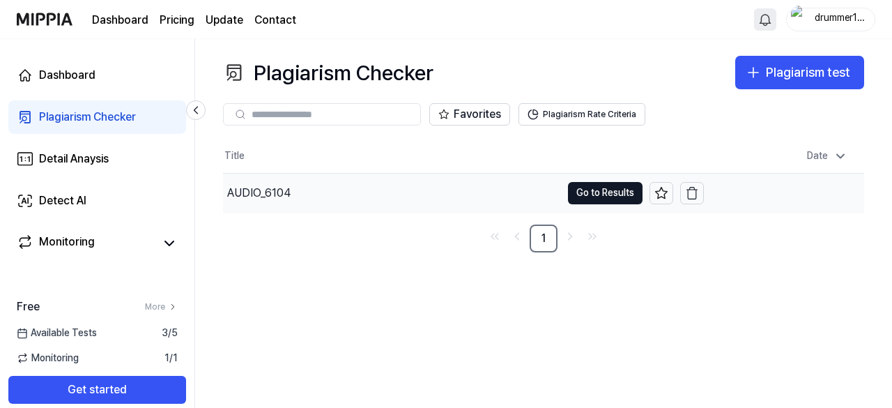
click at [371, 203] on div "AUDIO_6104" at bounding box center [392, 193] width 338 height 39
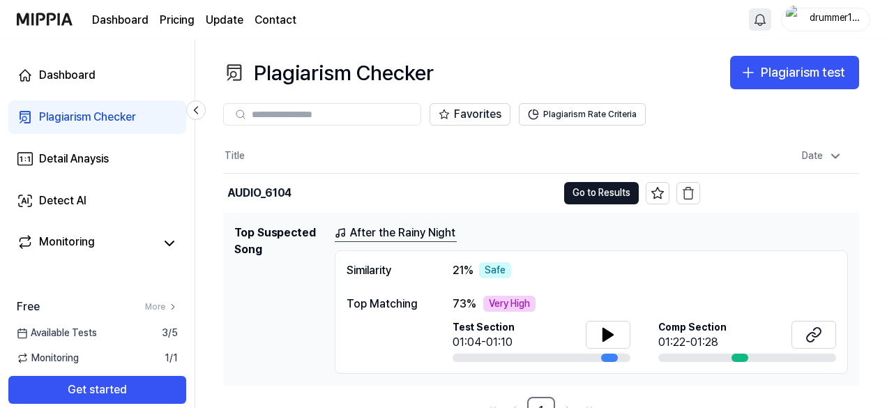
scroll to position [15, 0]
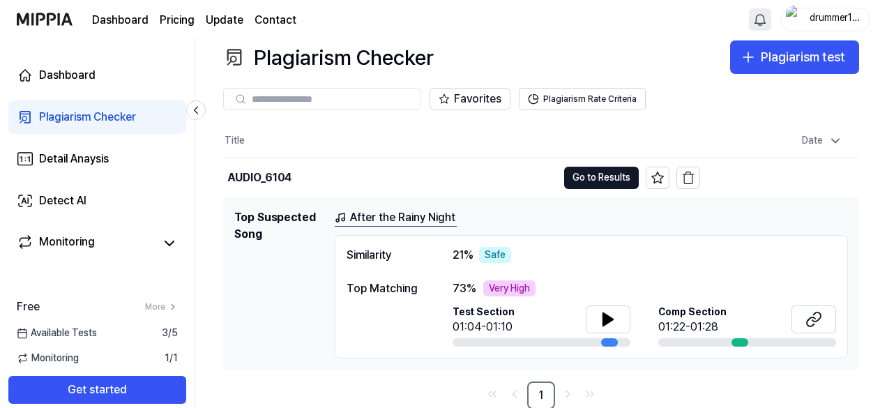
click at [408, 214] on link "After the Rainy Night" at bounding box center [396, 217] width 122 height 17
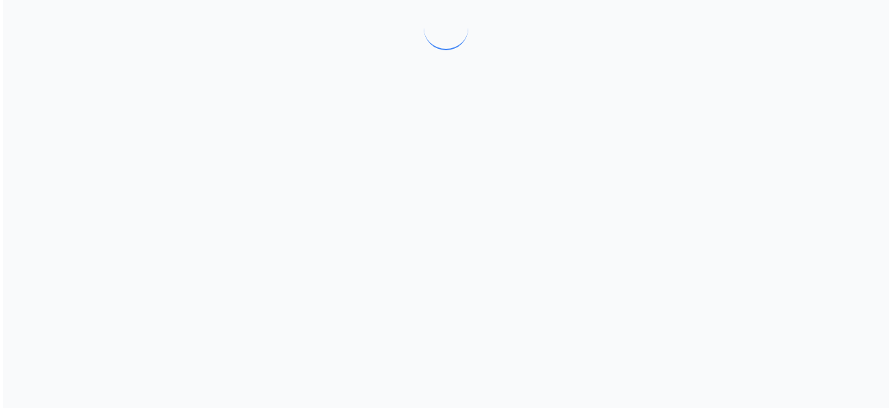
scroll to position [0, 0]
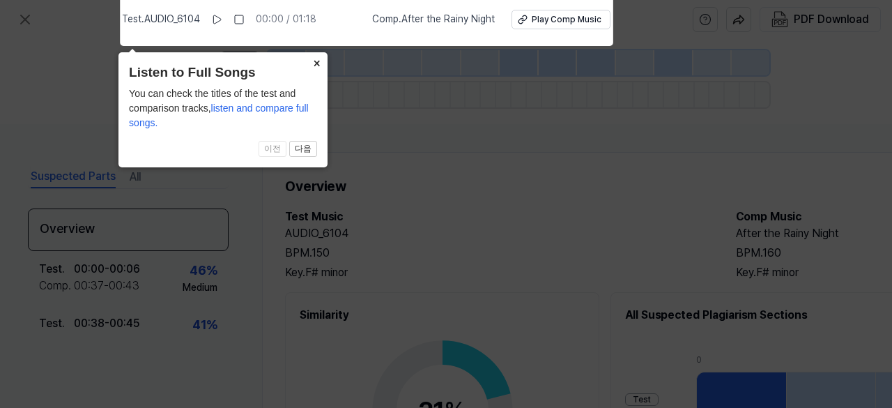
click at [321, 59] on button "×" at bounding box center [316, 62] width 22 height 20
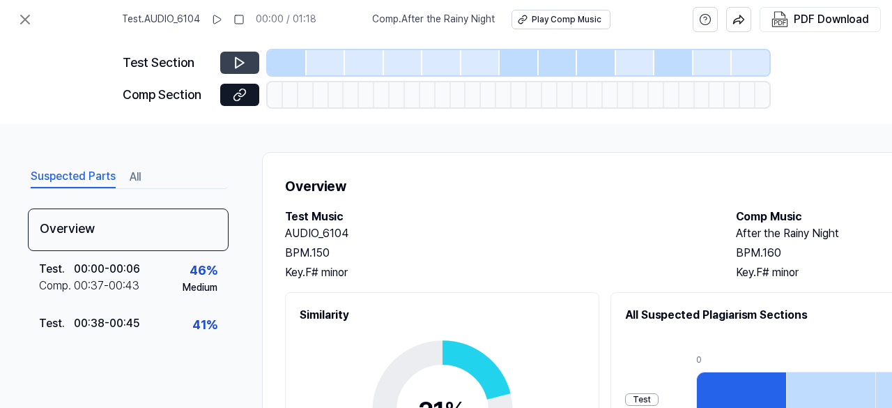
click at [240, 60] on icon at bounding box center [240, 63] width 8 height 10
click at [251, 64] on button at bounding box center [239, 63] width 39 height 22
click at [254, 98] on button at bounding box center [239, 95] width 39 height 22
